Goal: Navigation & Orientation: Understand site structure

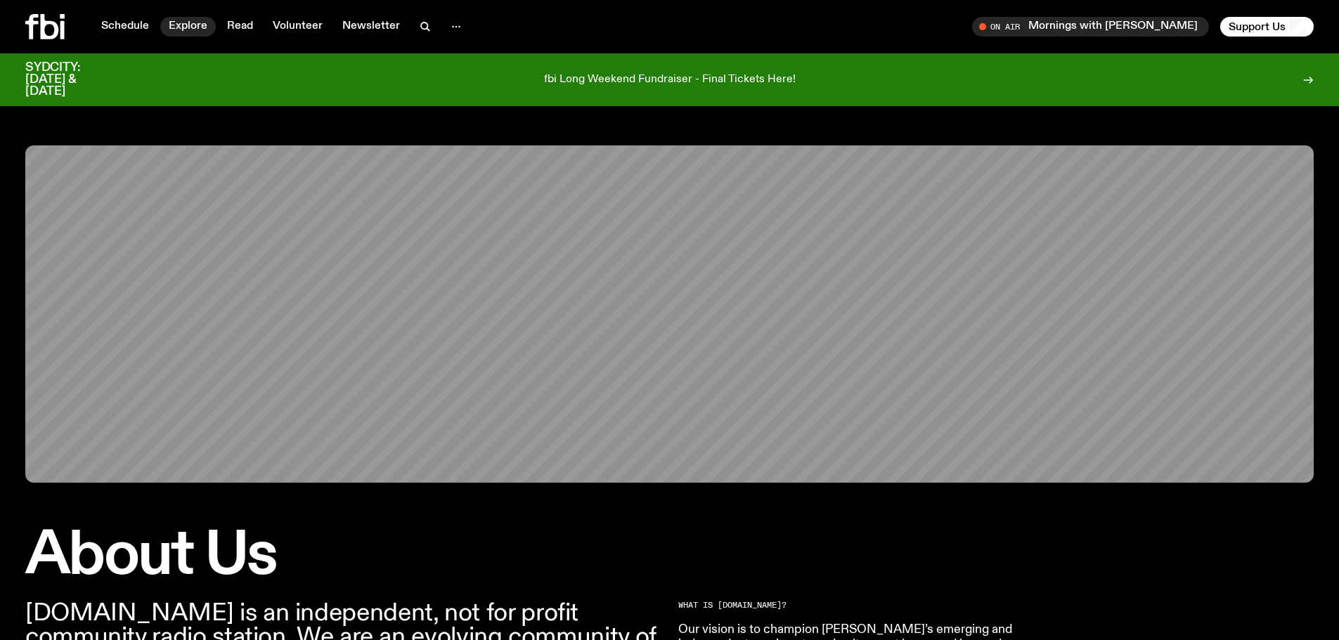
click at [181, 27] on link "Explore" at bounding box center [188, 27] width 56 height 20
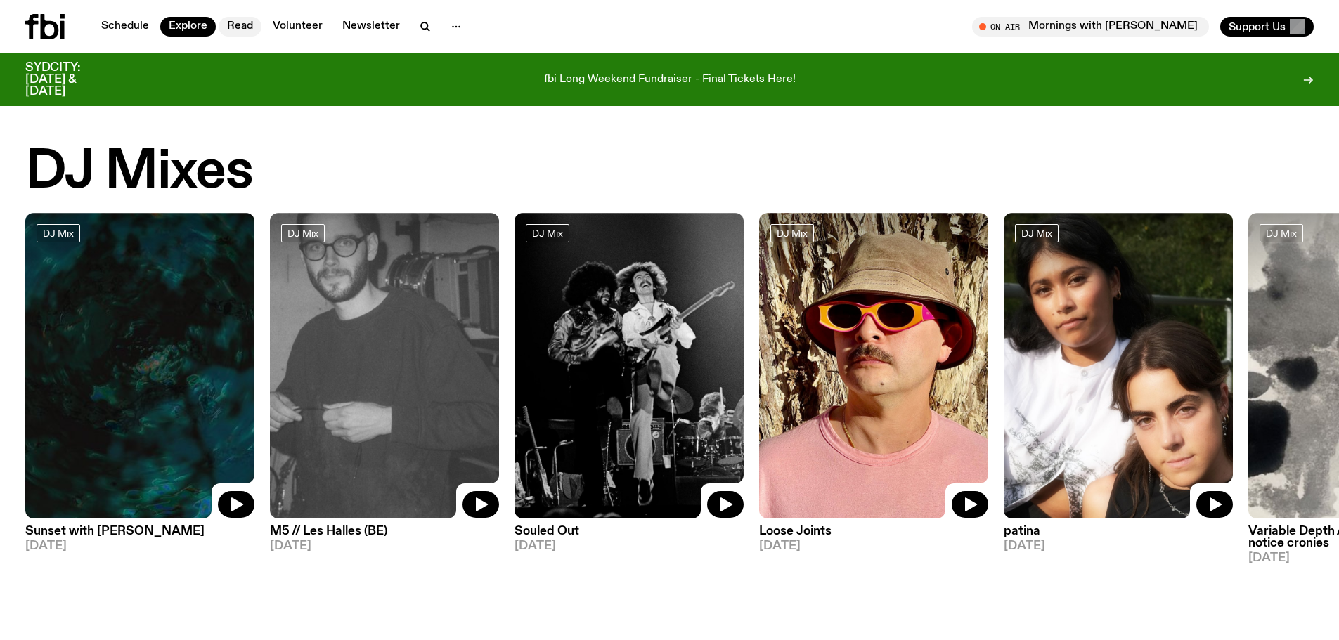
click at [242, 24] on link "Read" at bounding box center [240, 27] width 43 height 20
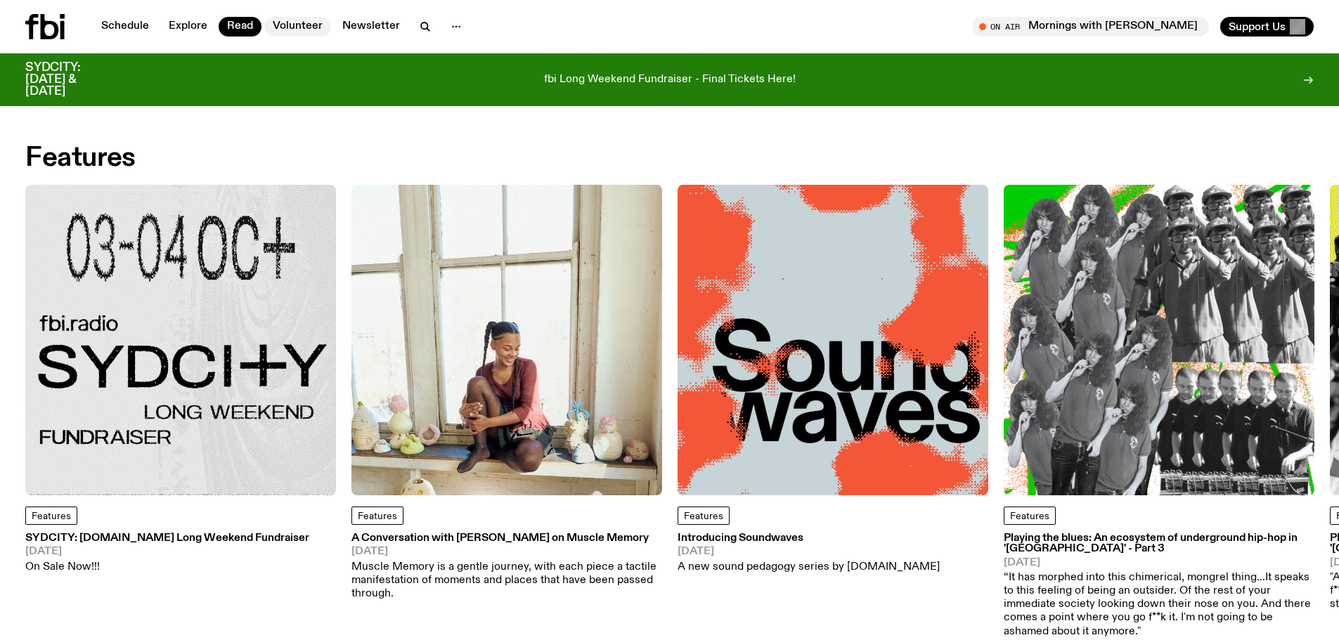
click at [293, 24] on link "Volunteer" at bounding box center [297, 27] width 67 height 20
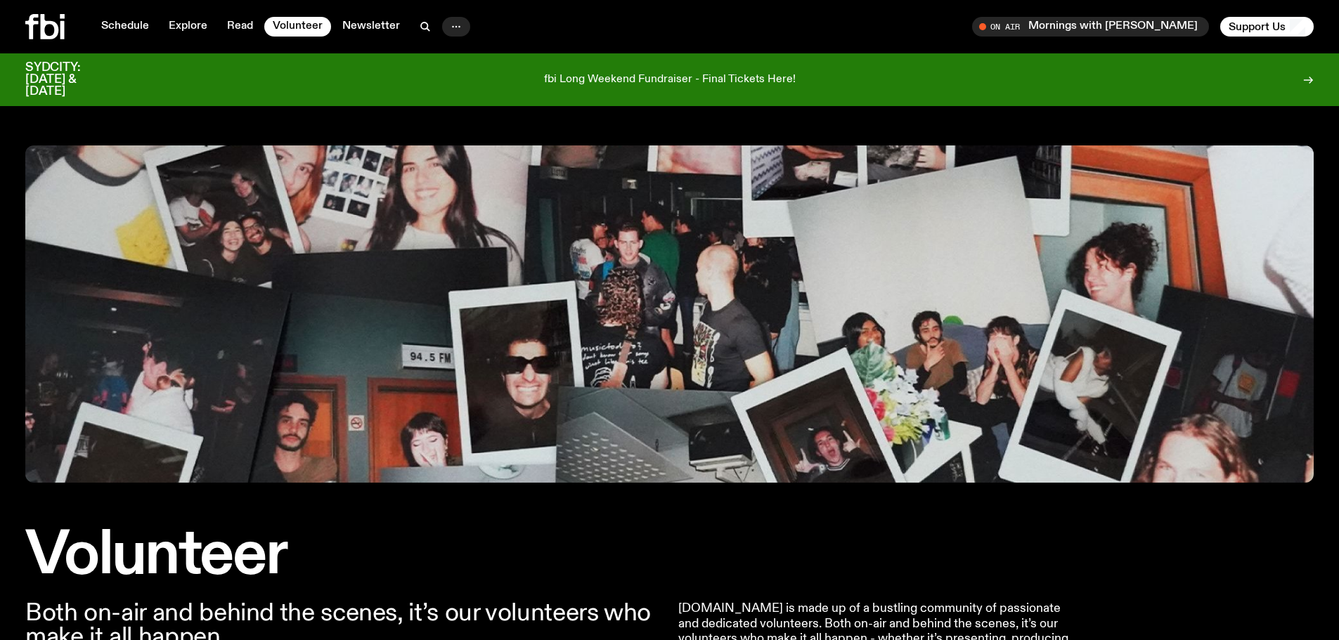
click at [454, 20] on icon "button" at bounding box center [456, 26] width 17 height 17
click at [470, 52] on link "About Us" at bounding box center [456, 56] width 70 height 20
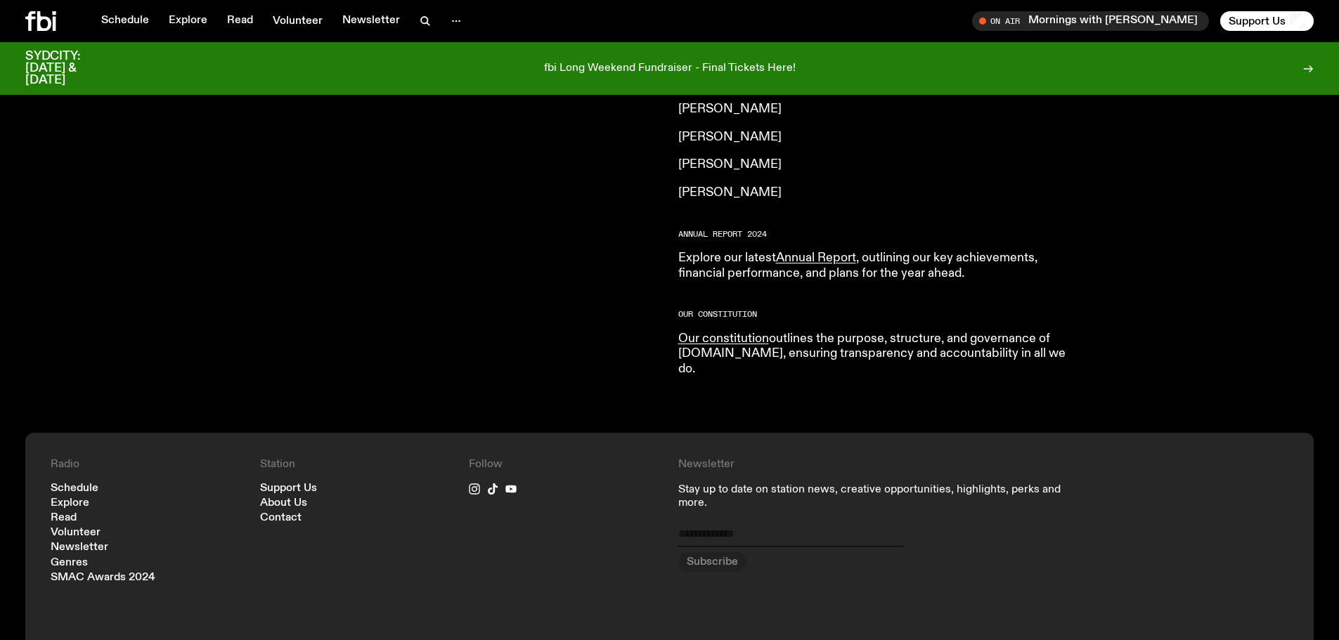
scroll to position [1331, 0]
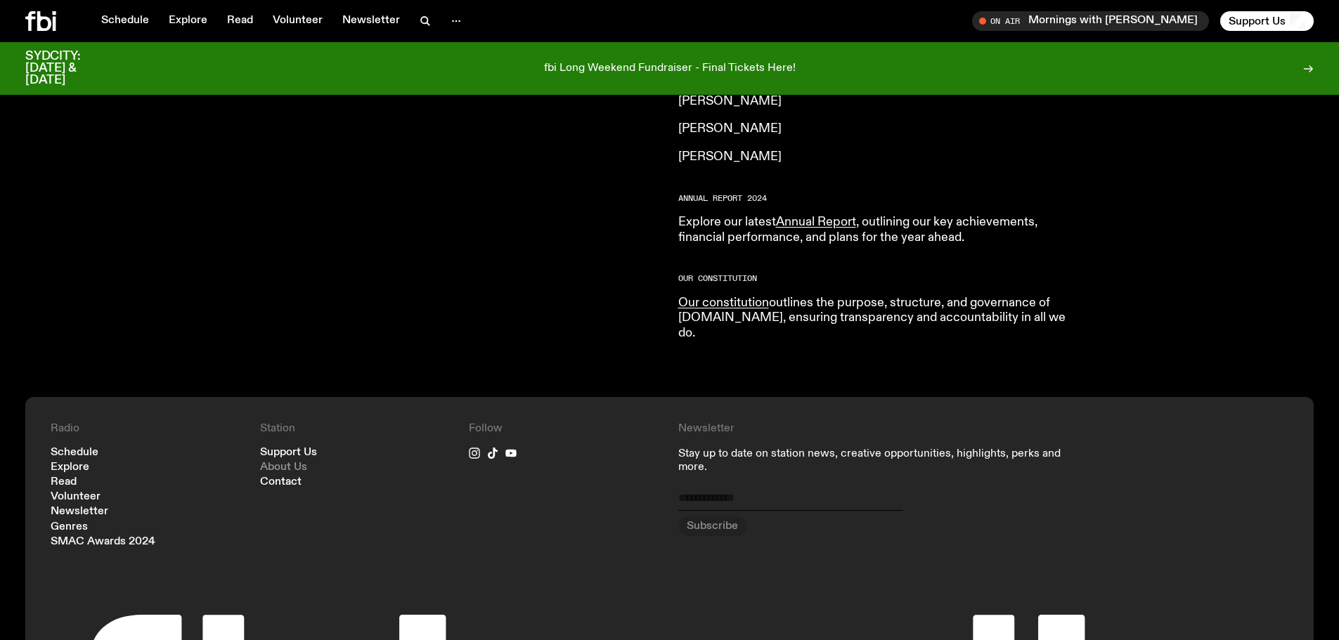
click at [280, 462] on link "About Us" at bounding box center [283, 467] width 47 height 11
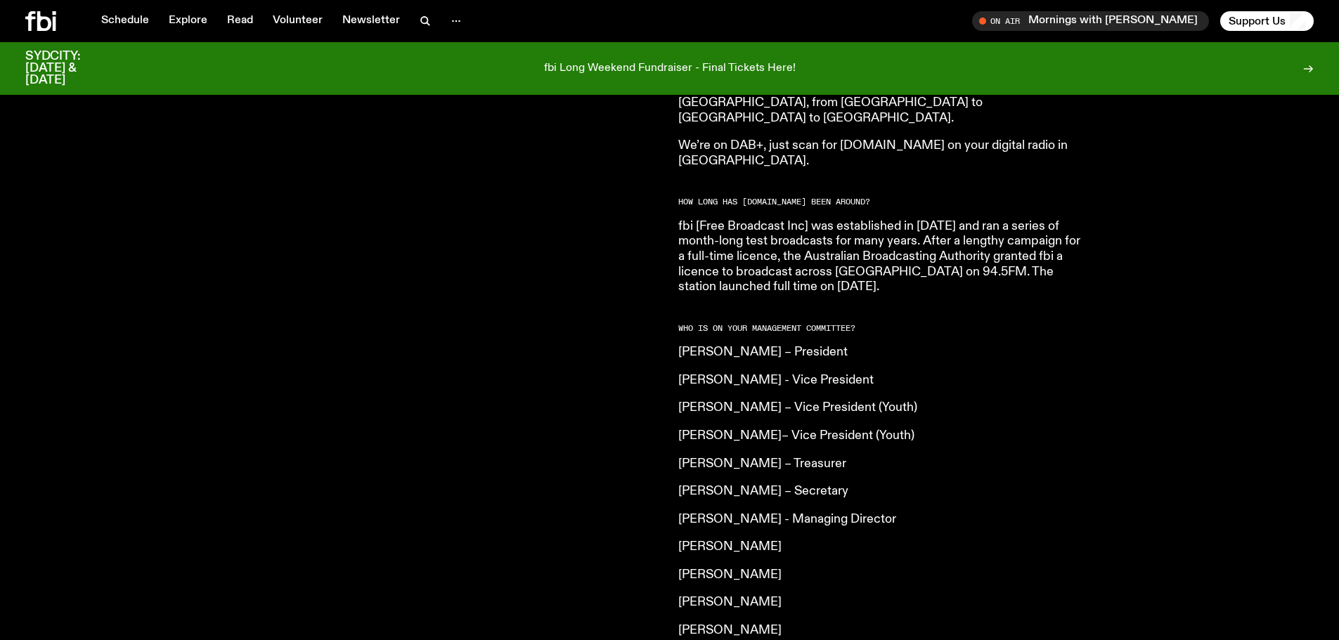
scroll to position [909, 0]
